Goal: Find specific page/section: Find specific page/section

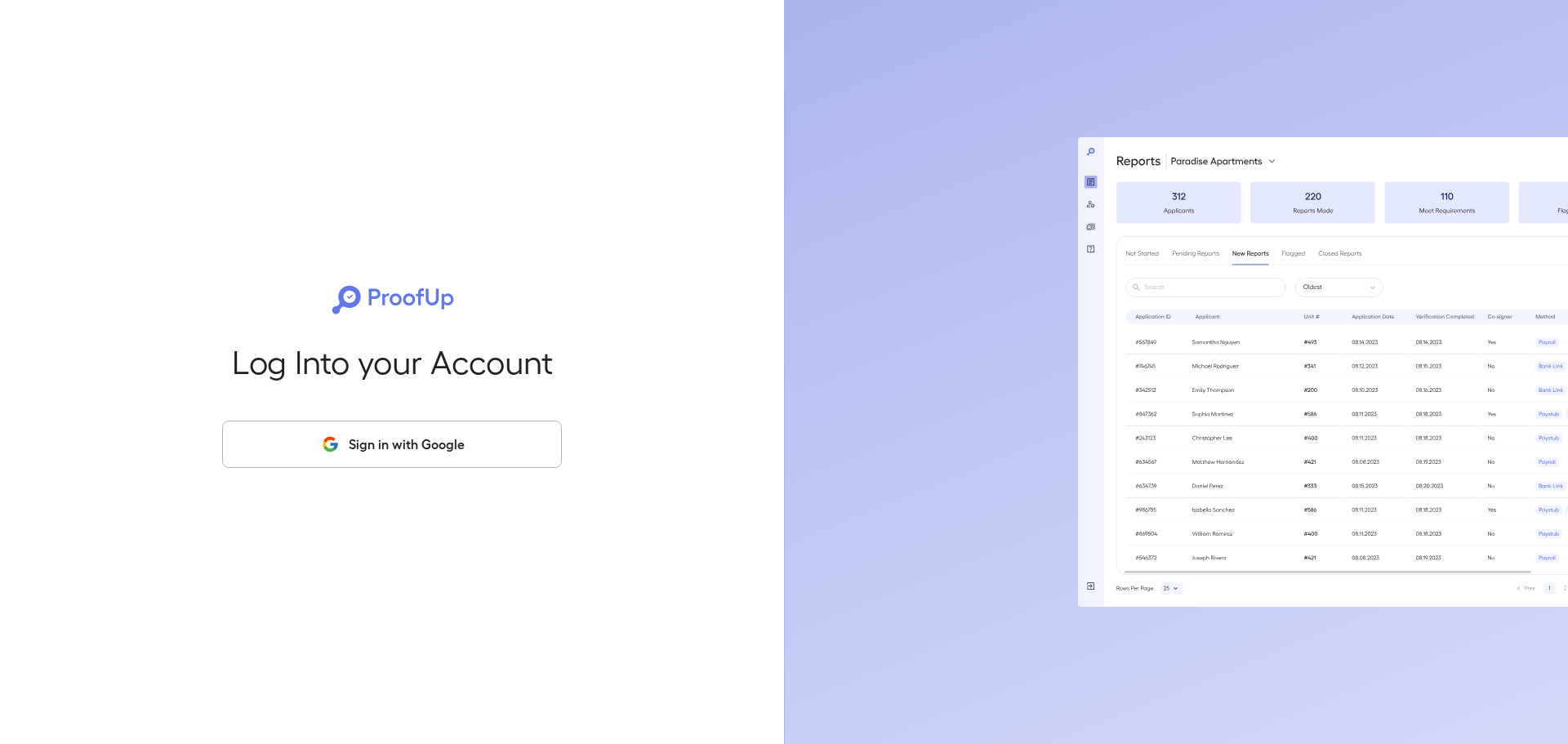
drag, startPoint x: 434, startPoint y: 432, endPoint x: 405, endPoint y: 435, distance: 29.2
click at [434, 432] on button "Sign in with Google" at bounding box center [391, 443] width 339 height 47
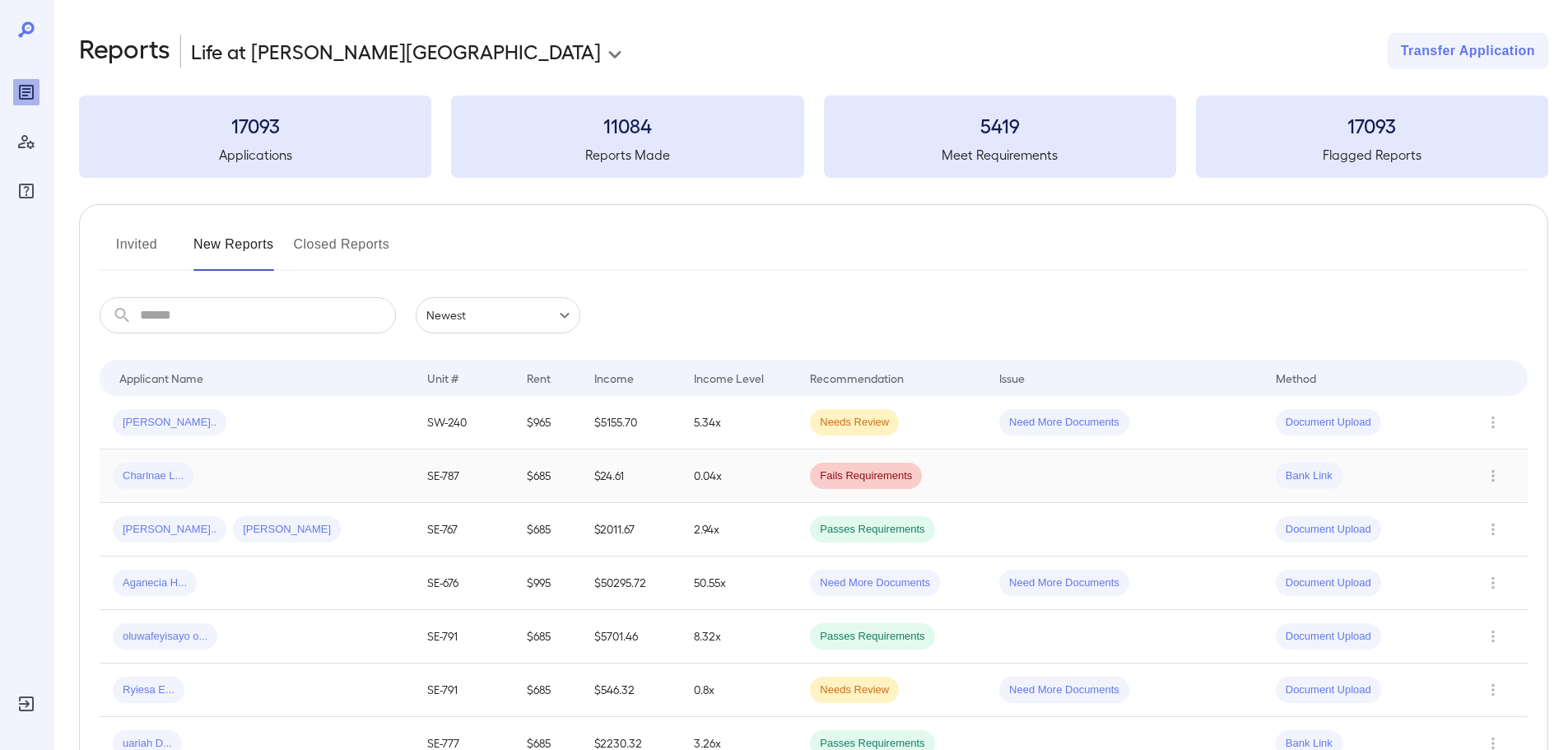
click at [265, 478] on div "Charlnae L..." at bounding box center [256, 475] width 288 height 26
